Goal: Find specific page/section: Find specific page/section

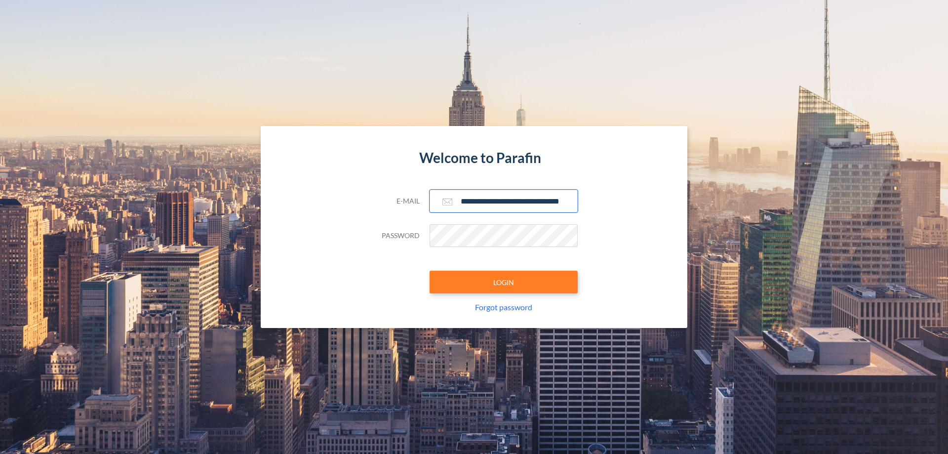
type input "**********"
click at [503, 282] on button "LOGIN" at bounding box center [503, 281] width 148 height 23
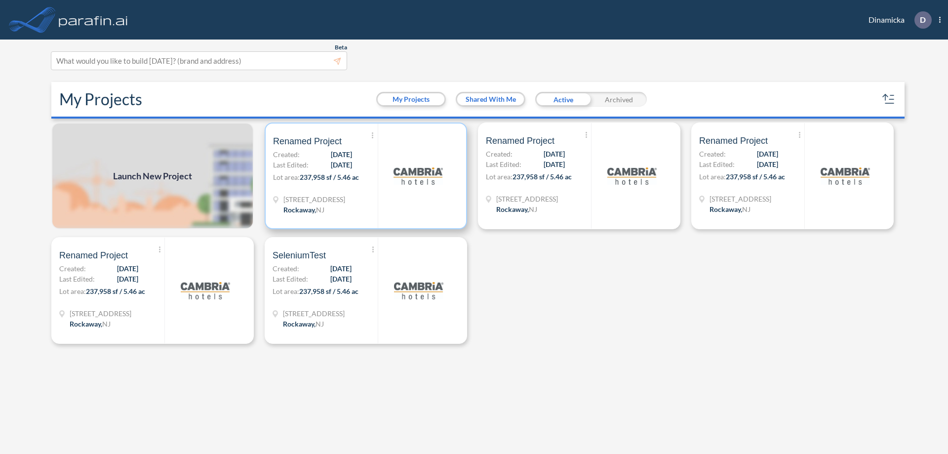
scroll to position [2, 0]
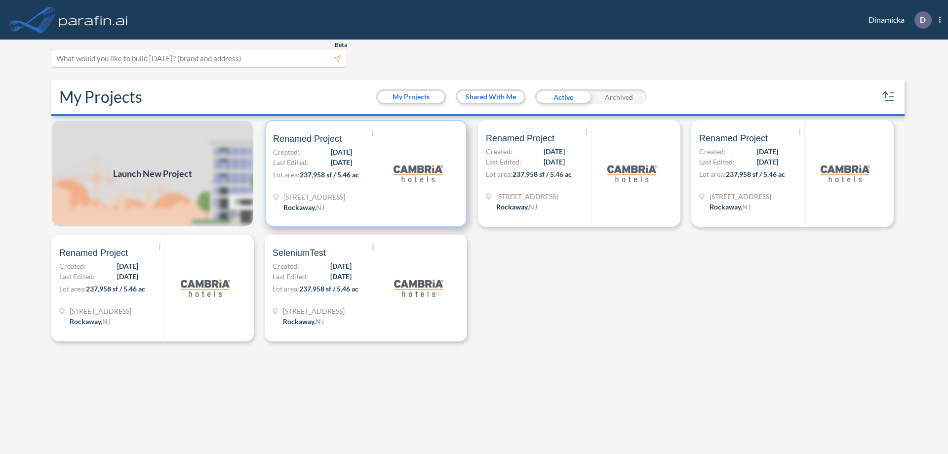
click at [366, 173] on p "Lot area: 237,958 sf / 5.46 ac" at bounding box center [325, 176] width 105 height 14
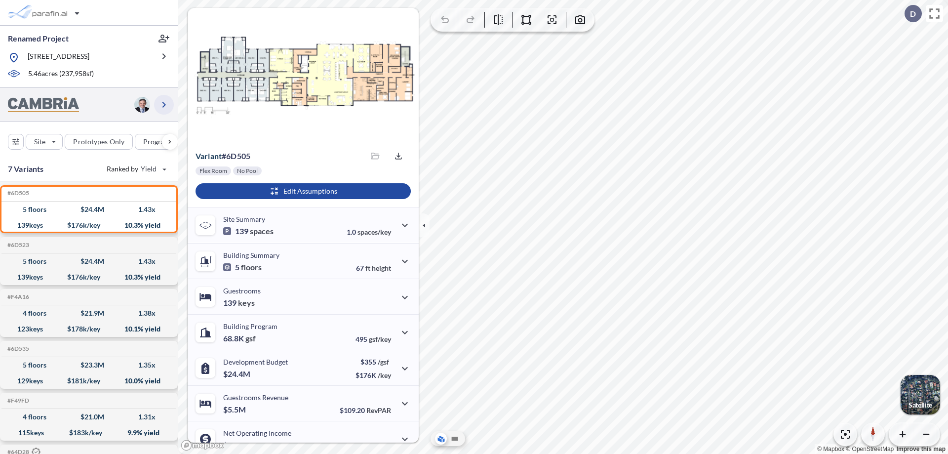
click at [164, 104] on icon "button" at bounding box center [164, 105] width 12 height 12
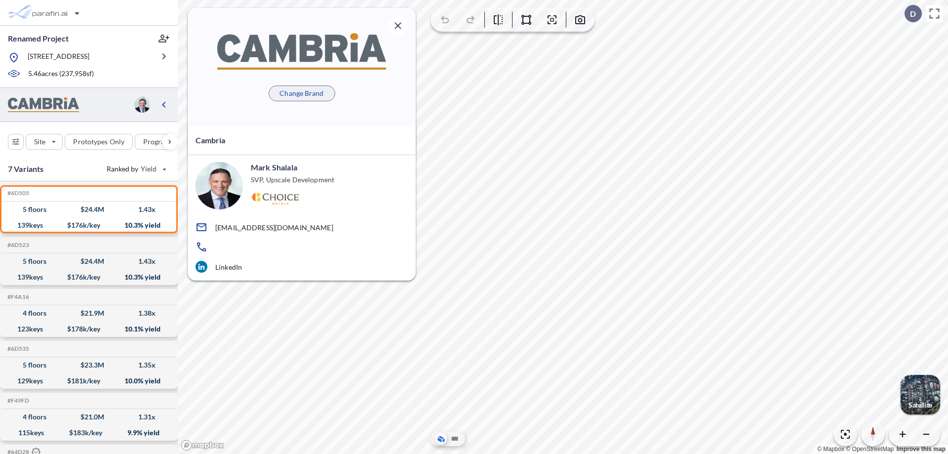
click at [302, 93] on p "Change Brand" at bounding box center [301, 93] width 44 height 10
